Goal: Task Accomplishment & Management: Manage account settings

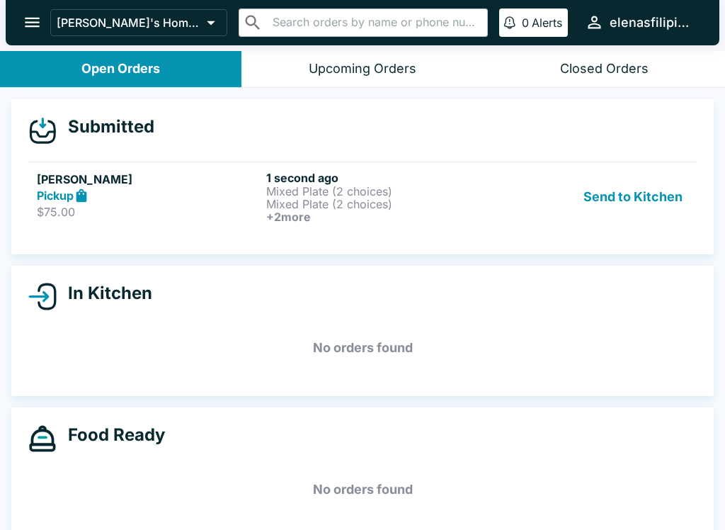
click at [56, 206] on p "$75.00" at bounding box center [149, 212] width 224 height 14
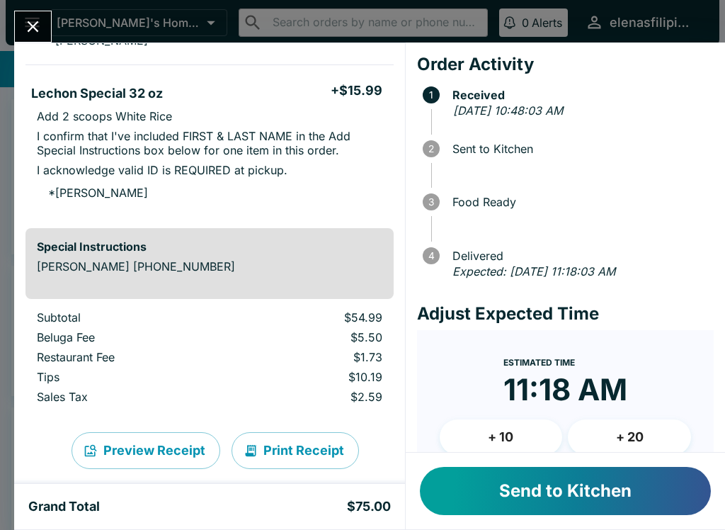
scroll to position [619, 0]
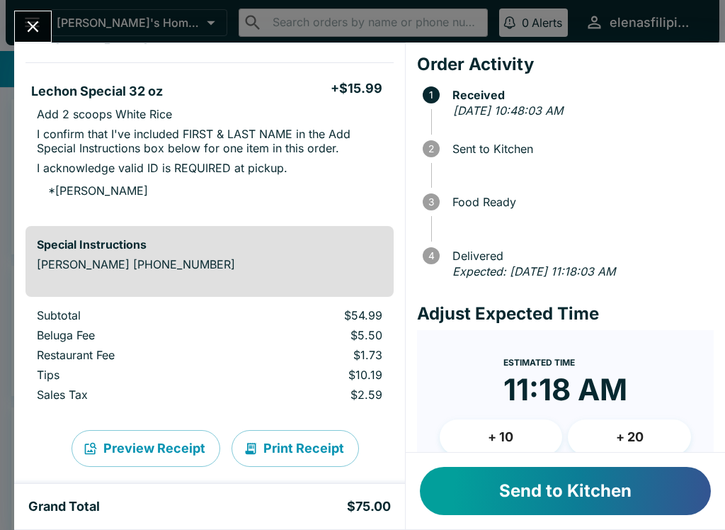
click at [535, 498] on button "Send to Kitchen" at bounding box center [565, 491] width 291 height 48
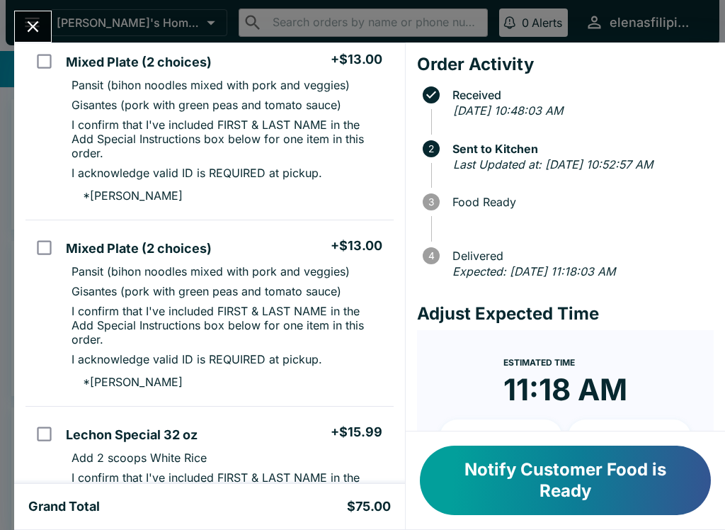
scroll to position [319, 0]
click at [532, 472] on button "Notify Customer Food is Ready" at bounding box center [565, 479] width 291 height 69
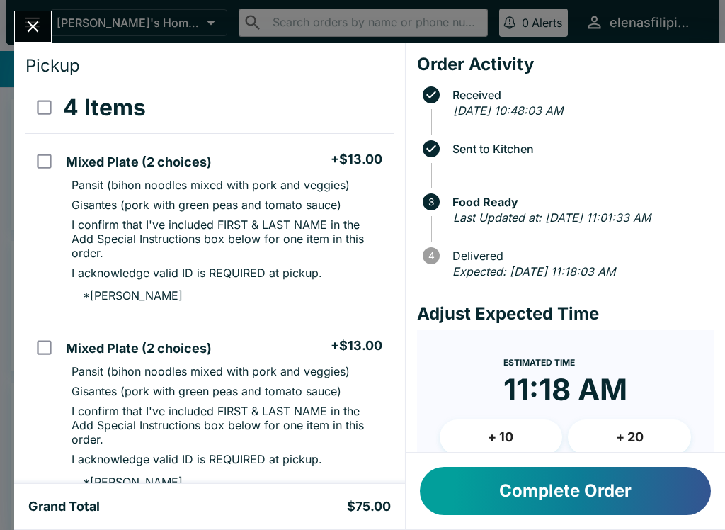
click at [491, 485] on button "Complete Order" at bounding box center [565, 491] width 291 height 48
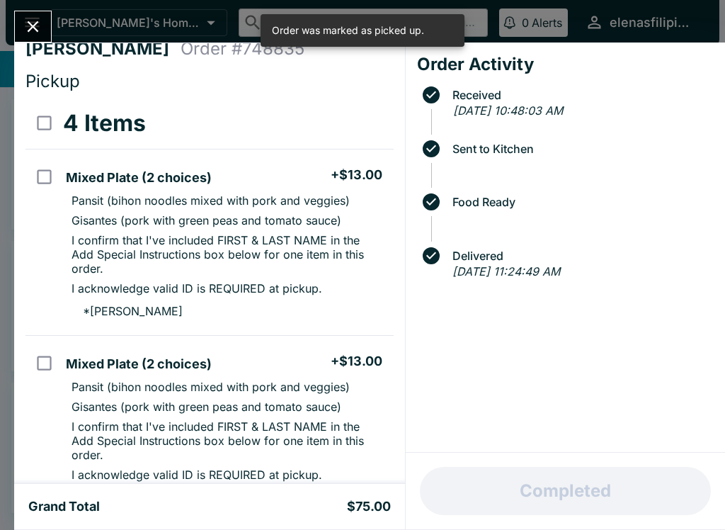
scroll to position [13, 0]
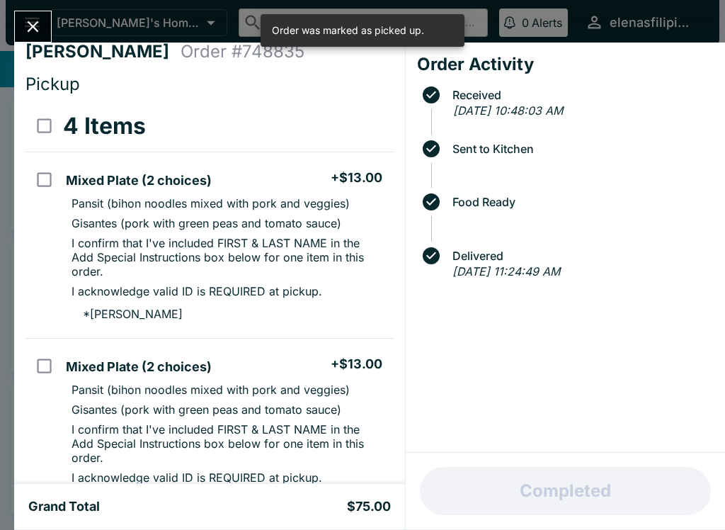
click at [35, 18] on icon "Close" at bounding box center [32, 26] width 19 height 19
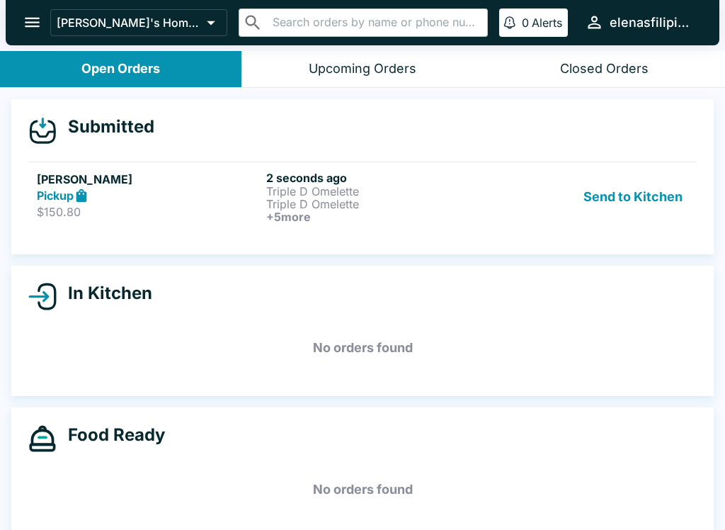
click at [152, 200] on div "Pickup" at bounding box center [149, 196] width 224 height 16
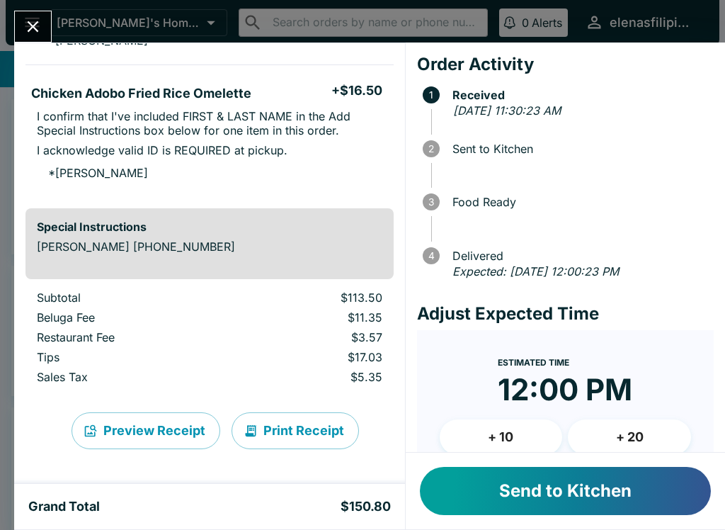
scroll to position [935, 0]
click at [542, 513] on button "Send to Kitchen" at bounding box center [565, 491] width 291 height 48
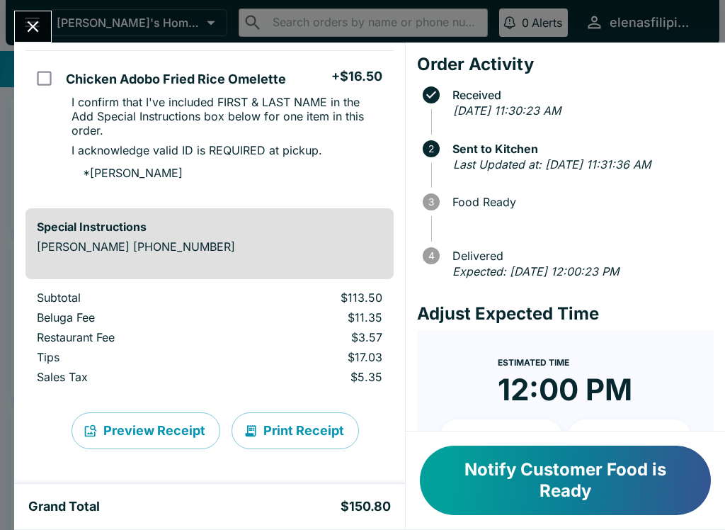
scroll to position [1034, 0]
click at [38, 35] on icon "Close" at bounding box center [32, 26] width 19 height 19
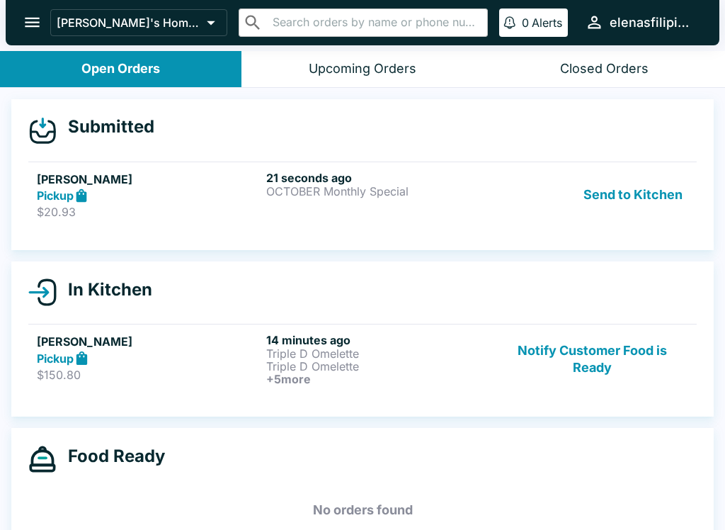
click at [52, 186] on h5 "[PERSON_NAME]" at bounding box center [149, 179] width 224 height 17
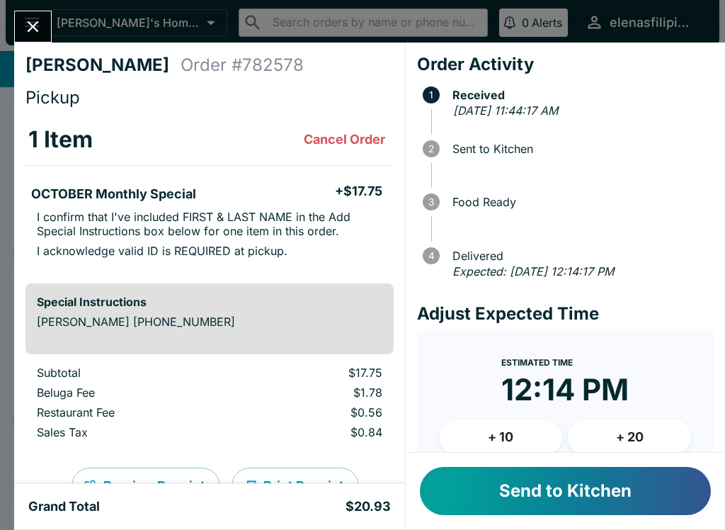
scroll to position [1, 0]
click at [449, 501] on button "Send to Kitchen" at bounding box center [565, 491] width 291 height 48
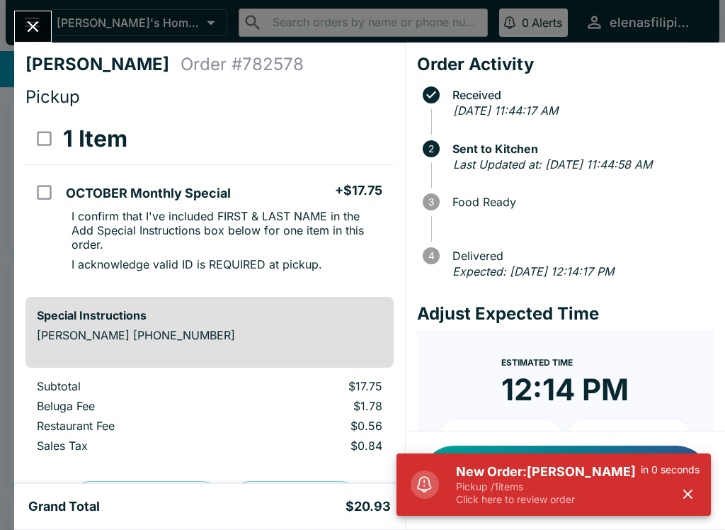
click at [558, 503] on p "Click here to review order" at bounding box center [548, 499] width 185 height 13
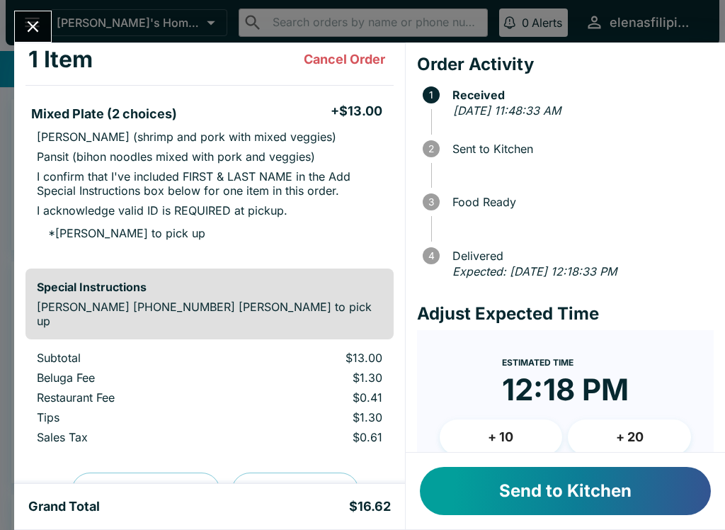
scroll to position [82, 0]
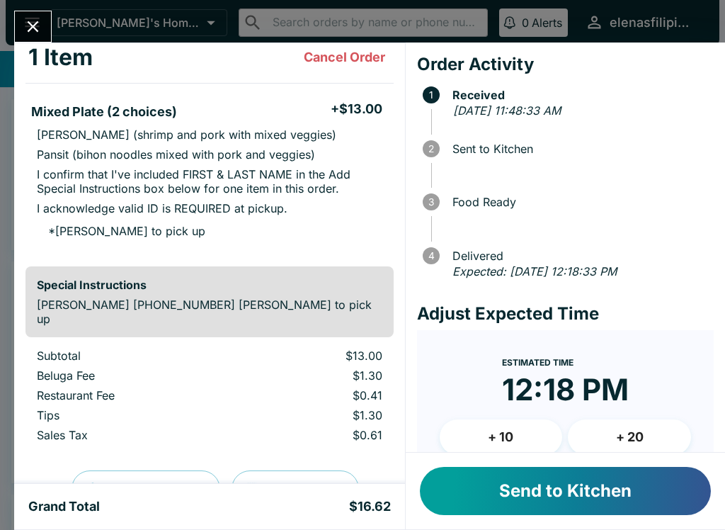
click at [514, 497] on button "Send to Kitchen" at bounding box center [565, 491] width 291 height 48
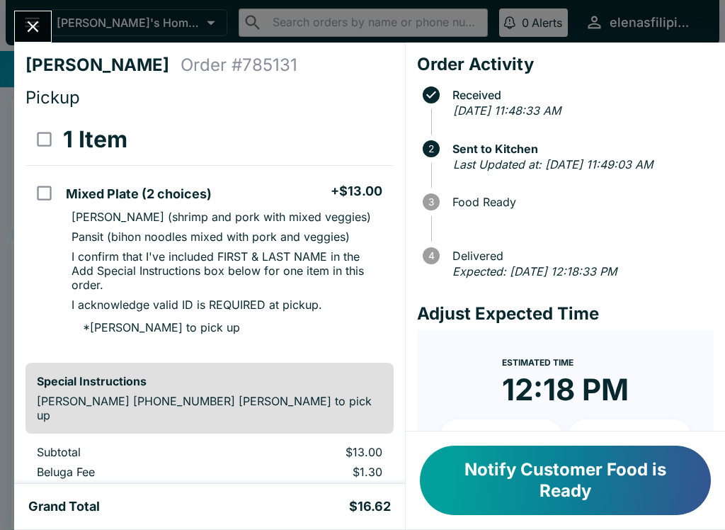
scroll to position [0, 0]
click at [28, 21] on icon "Close" at bounding box center [32, 26] width 19 height 19
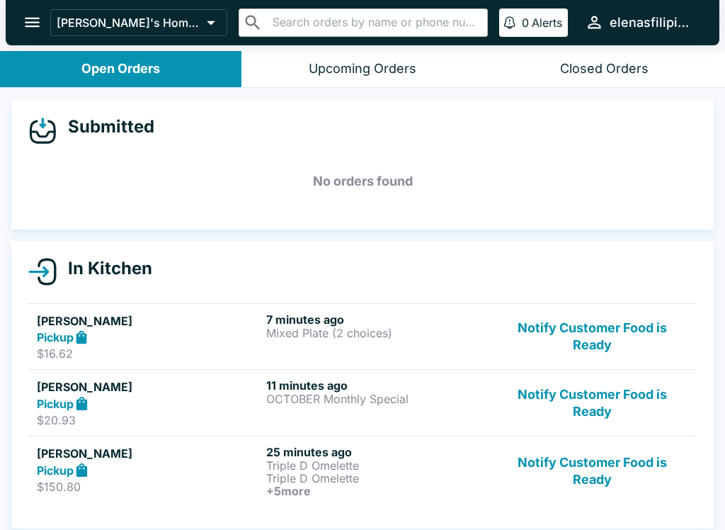
click at [585, 477] on button "Notify Customer Food is Ready" at bounding box center [592, 471] width 192 height 52
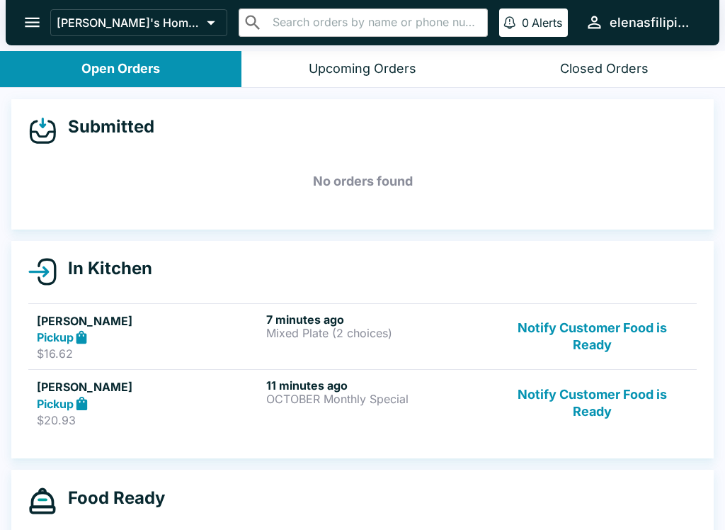
click at [542, 322] on button "Notify Customer Food is Ready" at bounding box center [592, 336] width 192 height 49
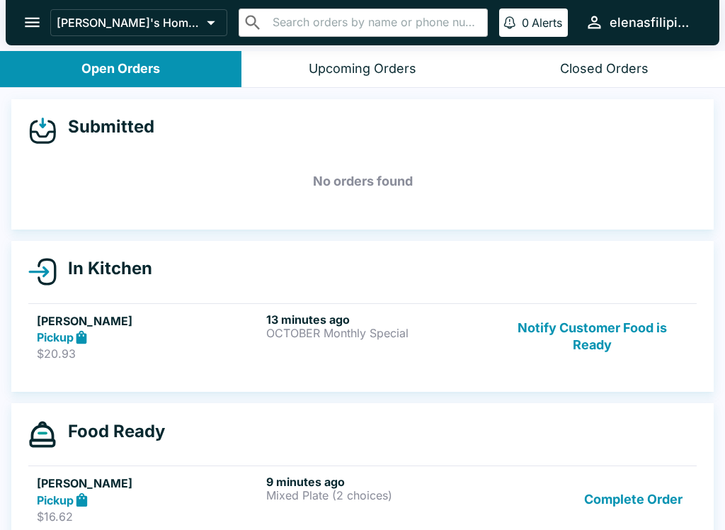
click at [572, 336] on button "Notify Customer Food is Ready" at bounding box center [592, 336] width 192 height 49
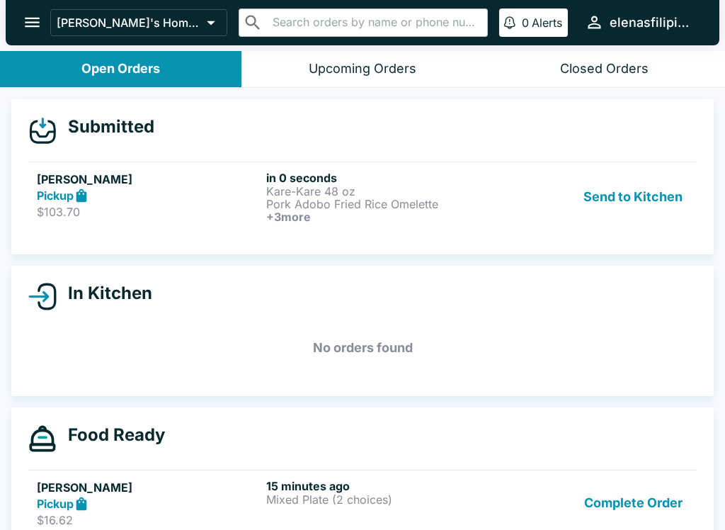
click at [81, 175] on h5 "[PERSON_NAME]" at bounding box center [149, 179] width 224 height 17
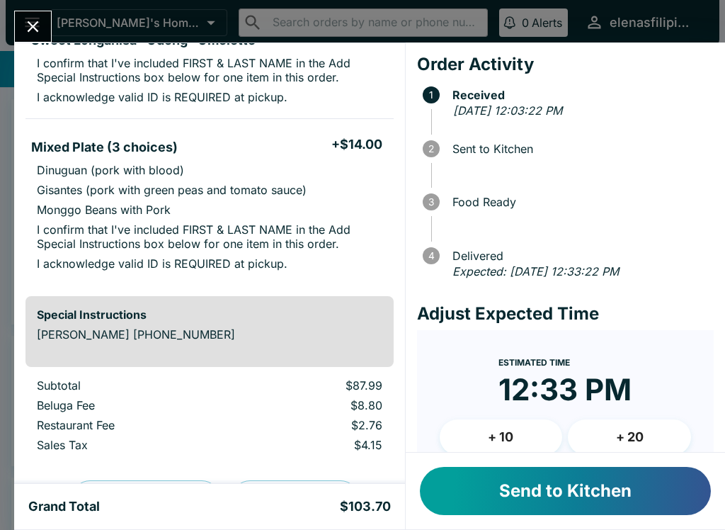
scroll to position [543, 0]
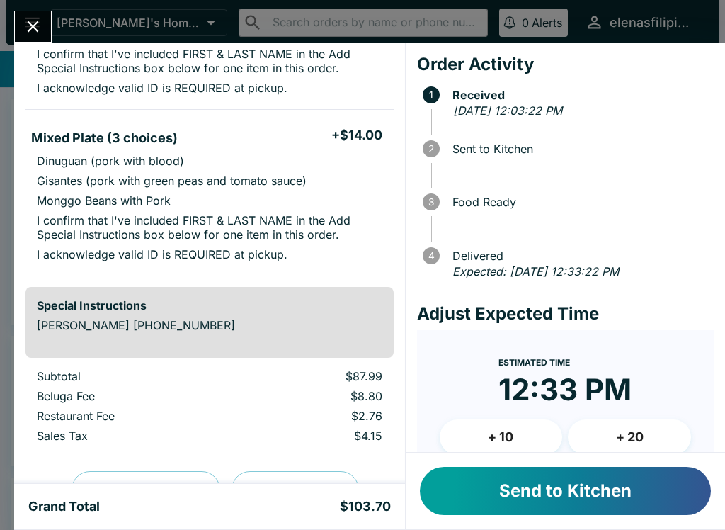
click at [469, 510] on button "Send to Kitchen" at bounding box center [565, 491] width 291 height 48
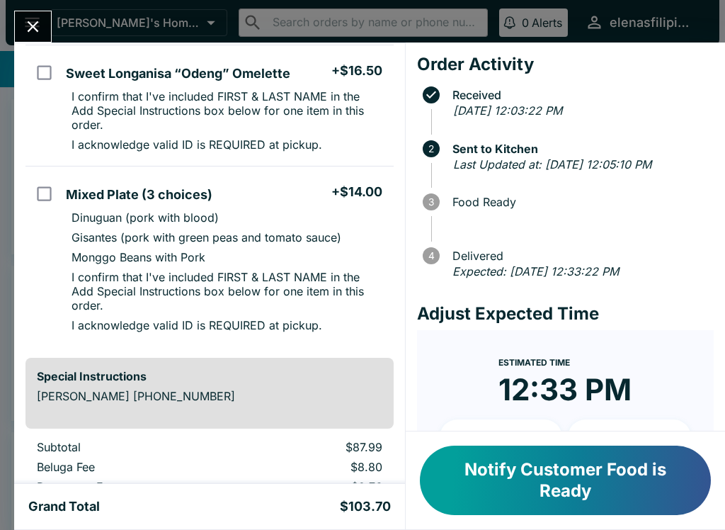
click at [42, 28] on icon "Close" at bounding box center [32, 26] width 19 height 19
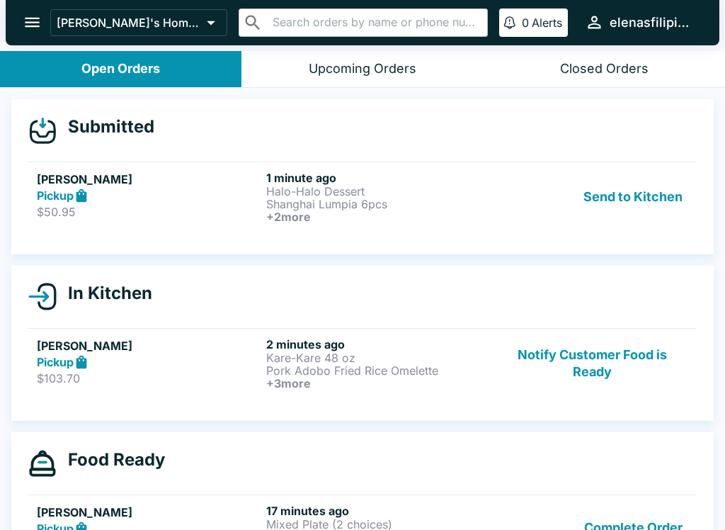
click at [41, 171] on h5 "[PERSON_NAME]" at bounding box center [149, 179] width 224 height 17
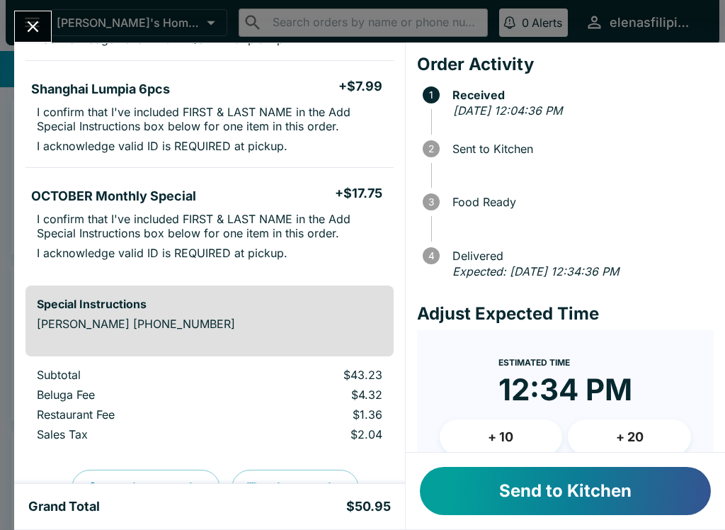
scroll to position [395, 0]
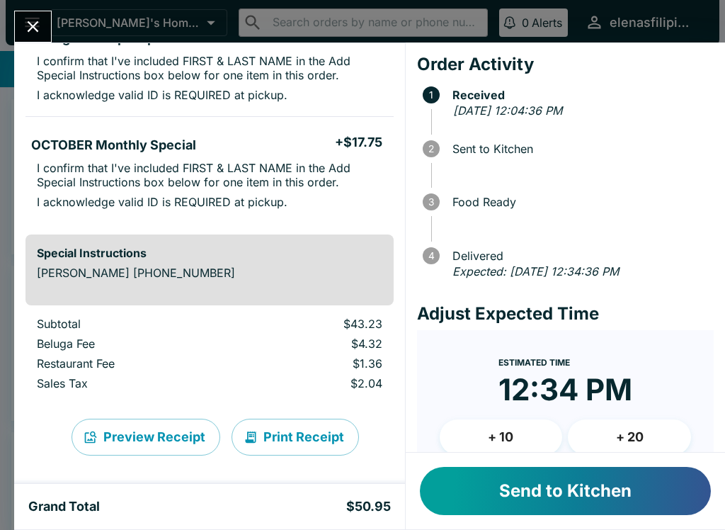
click at [496, 496] on button "Send to Kitchen" at bounding box center [565, 491] width 291 height 48
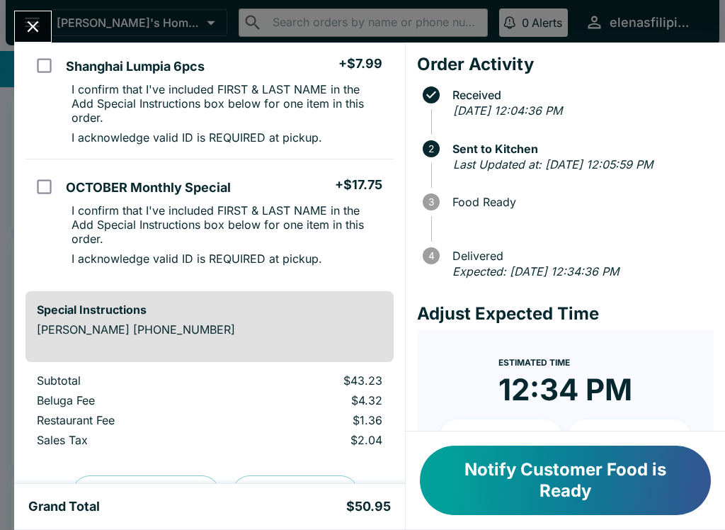
click at [506, 458] on button "Notify Customer Food is Ready" at bounding box center [565, 479] width 291 height 69
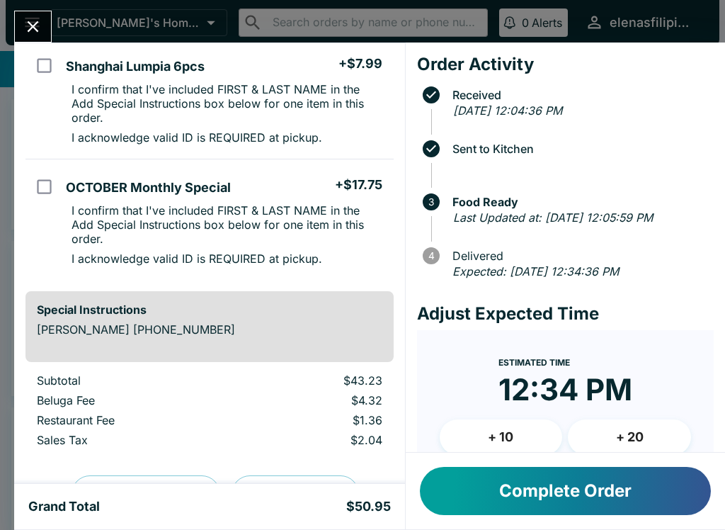
click at [25, 28] on icon "Close" at bounding box center [32, 26] width 19 height 19
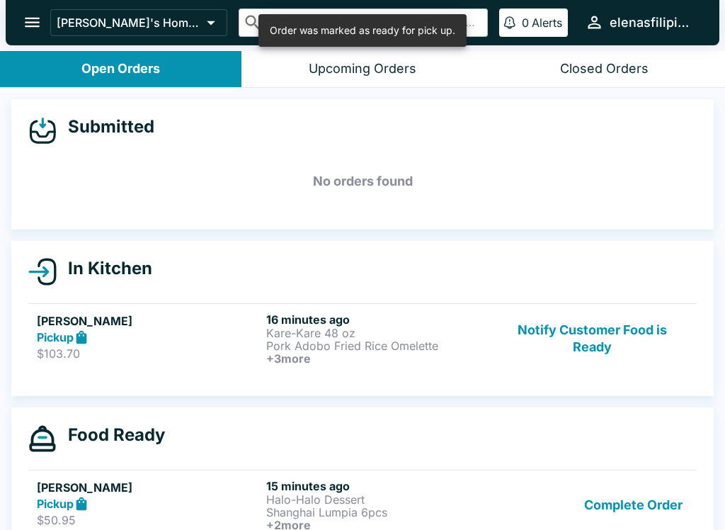
click at [595, 329] on button "Notify Customer Food is Ready" at bounding box center [592, 338] width 192 height 52
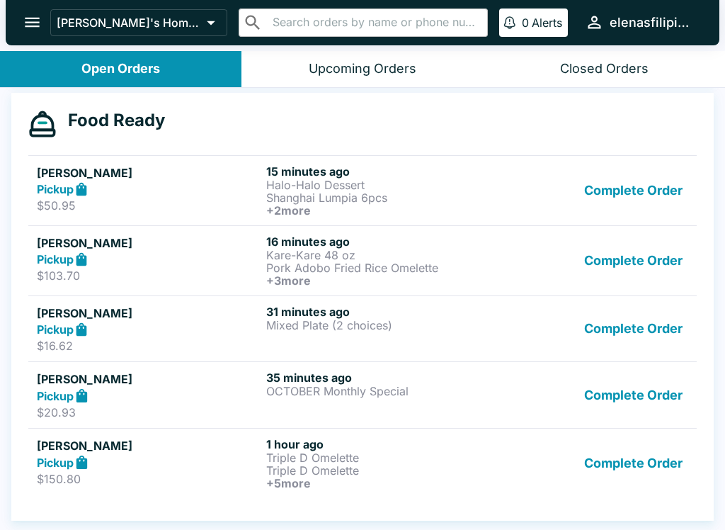
scroll to position [290, 0]
click at [602, 349] on button "Complete Order" at bounding box center [633, 328] width 110 height 49
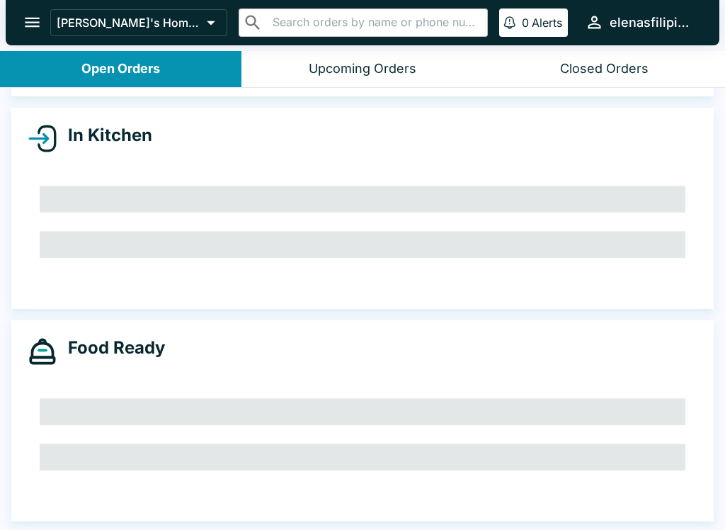
scroll to position [204, 0]
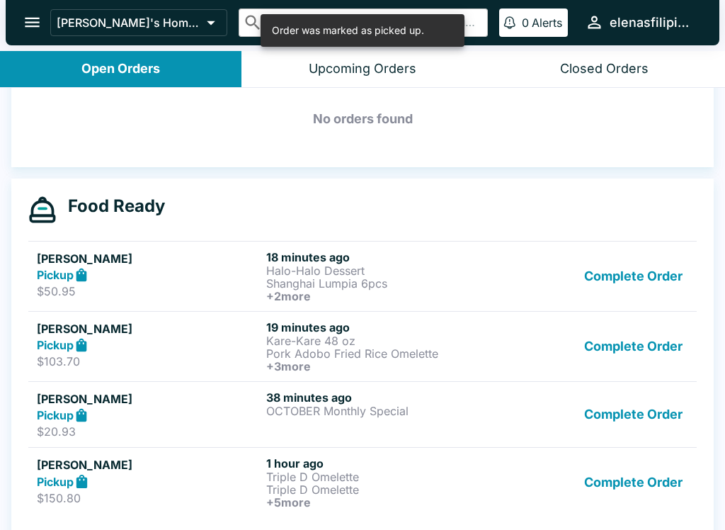
click at [588, 430] on button "Complete Order" at bounding box center [633, 414] width 110 height 49
click at [592, 489] on button "Complete Order" at bounding box center [633, 482] width 110 height 52
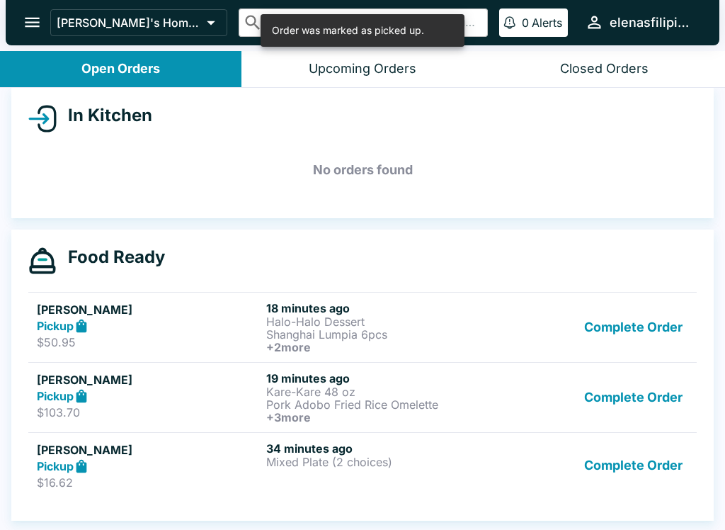
scroll to position [153, 0]
click at [607, 477] on button "Complete Order" at bounding box center [633, 465] width 110 height 49
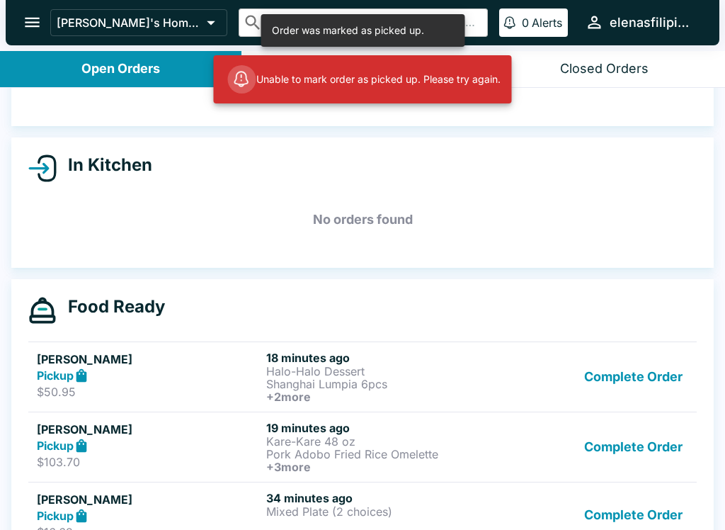
scroll to position [88, 0]
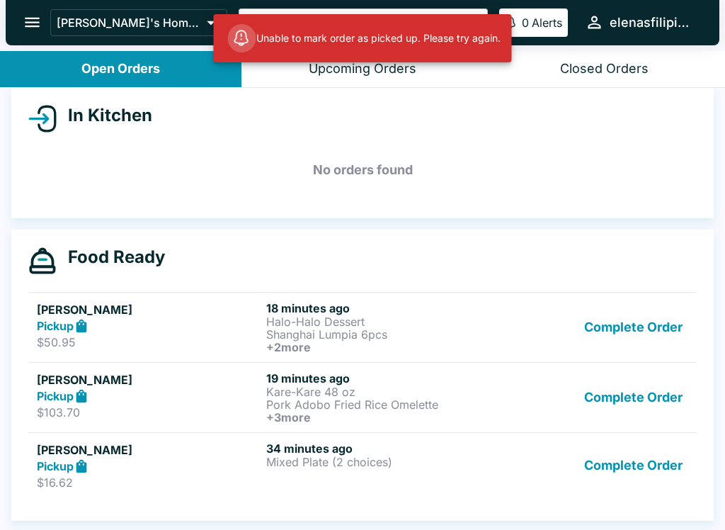
click at [593, 477] on button "Complete Order" at bounding box center [633, 465] width 110 height 49
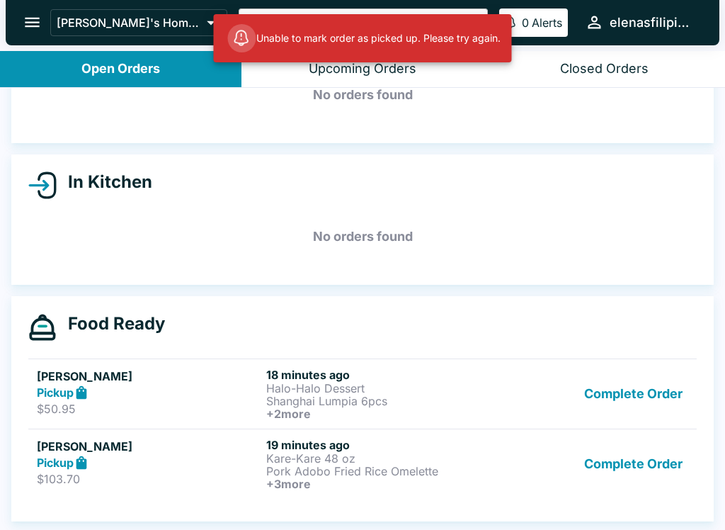
scroll to position [107, 0]
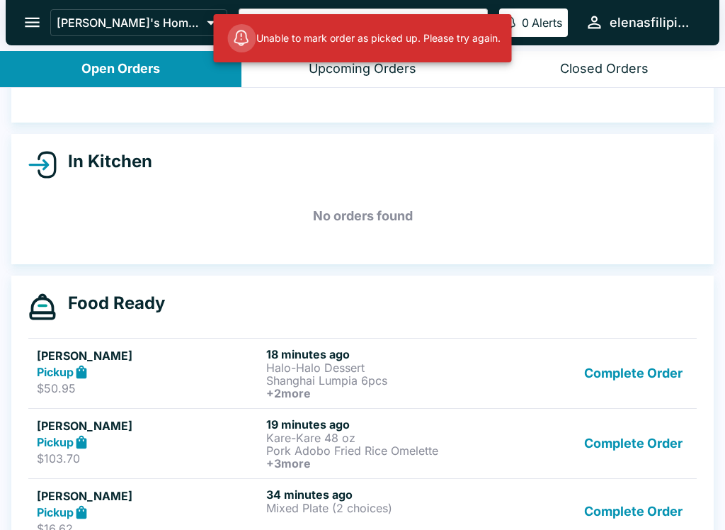
click at [583, 510] on button "Complete Order" at bounding box center [633, 511] width 110 height 49
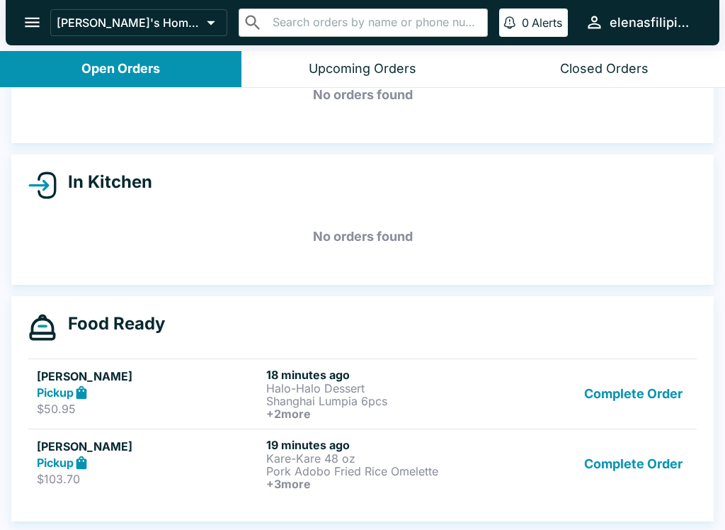
scroll to position [86, 0]
click at [602, 390] on button "Complete Order" at bounding box center [633, 393] width 110 height 52
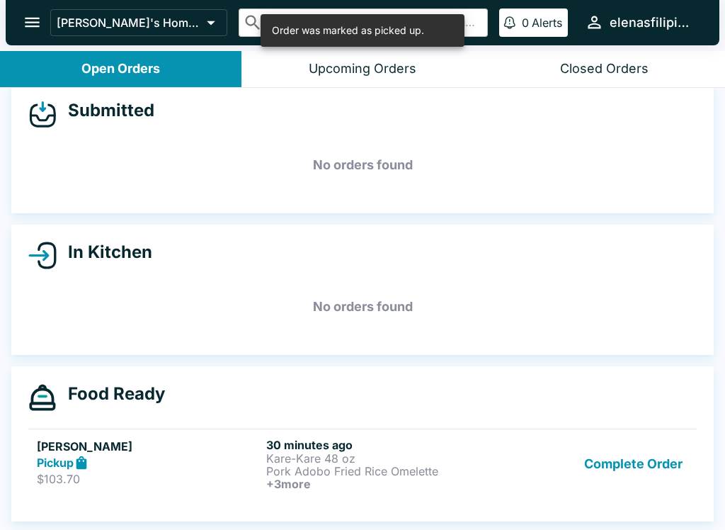
scroll to position [2, 0]
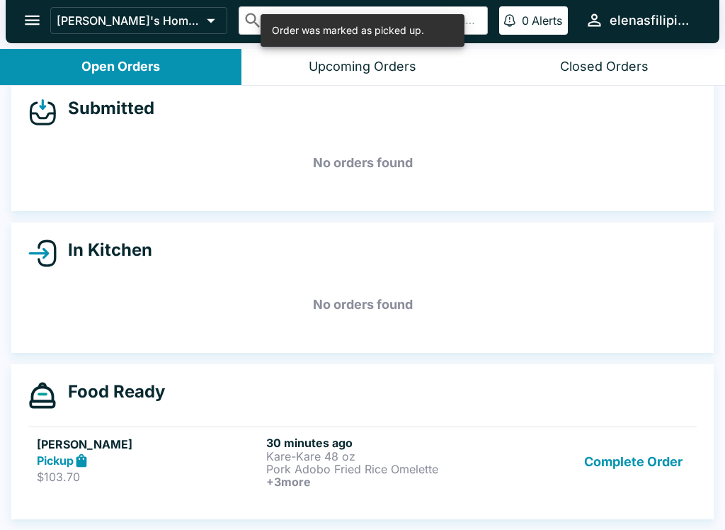
click at [58, 457] on strong "Pickup" at bounding box center [55, 460] width 37 height 14
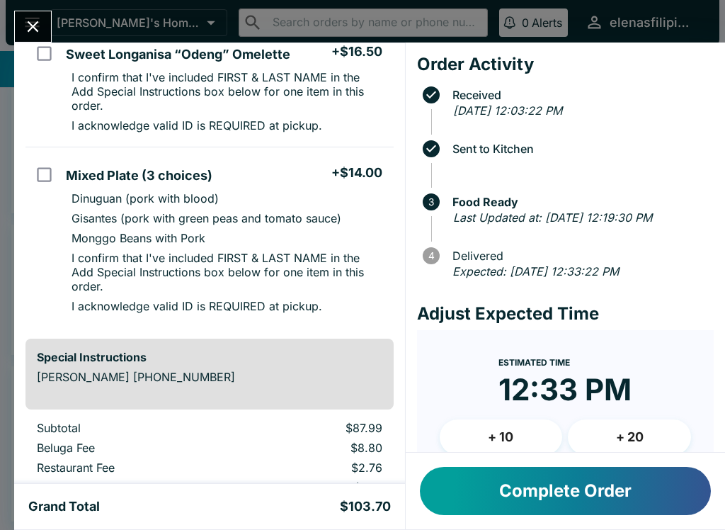
scroll to position [563, 0]
